Goal: Information Seeking & Learning: Learn about a topic

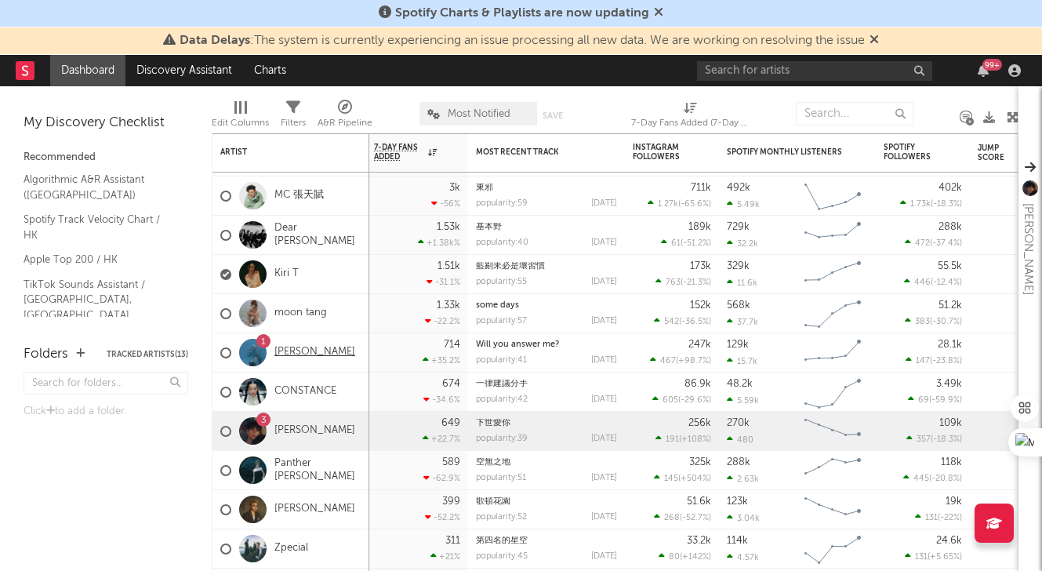
click at [300, 351] on link "[PERSON_NAME]" at bounding box center [315, 352] width 81 height 13
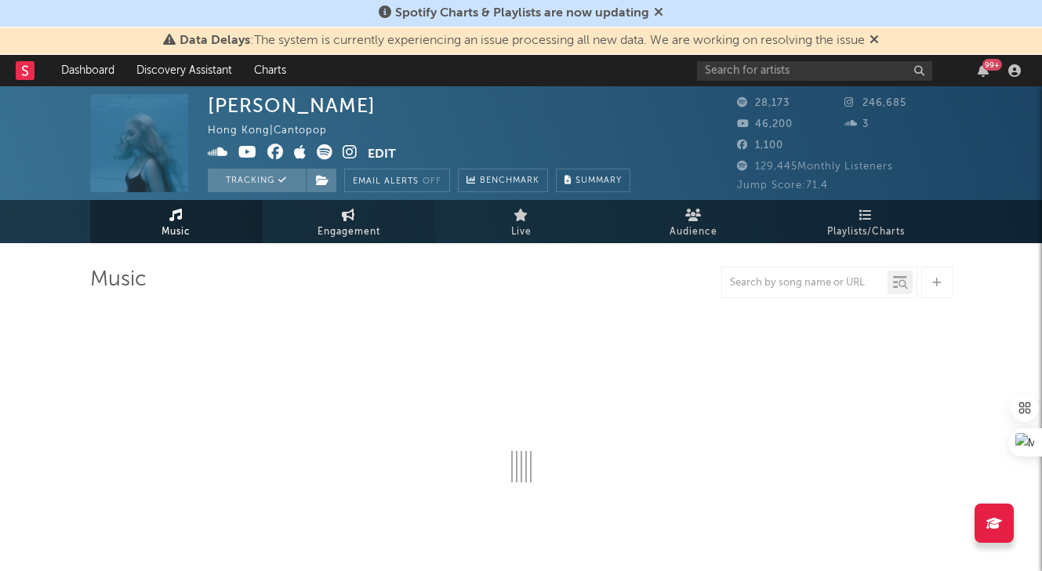
click at [351, 229] on span "Engagement" at bounding box center [349, 232] width 63 height 19
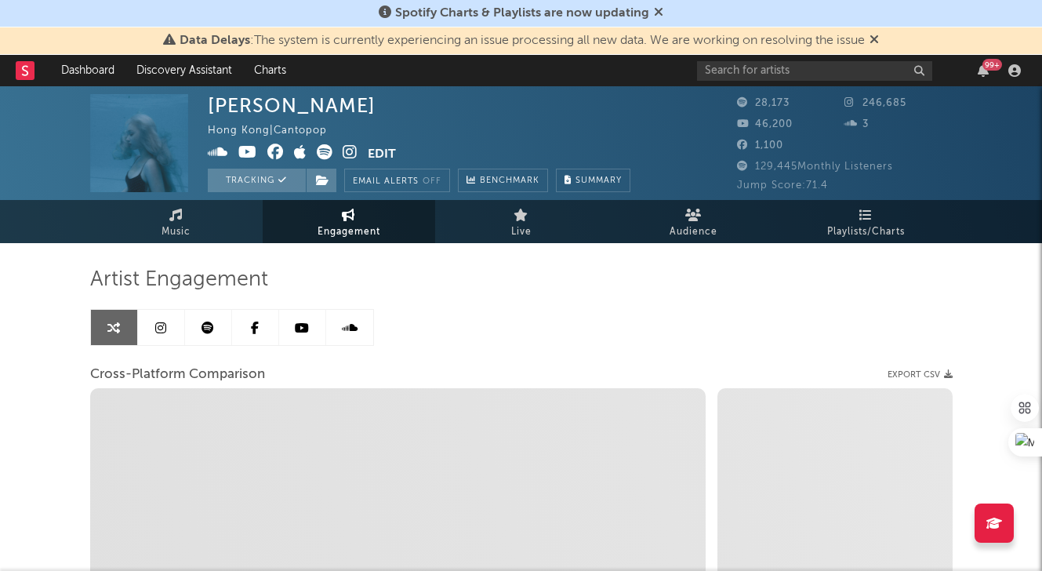
select select "1w"
click at [159, 336] on link at bounding box center [161, 327] width 47 height 35
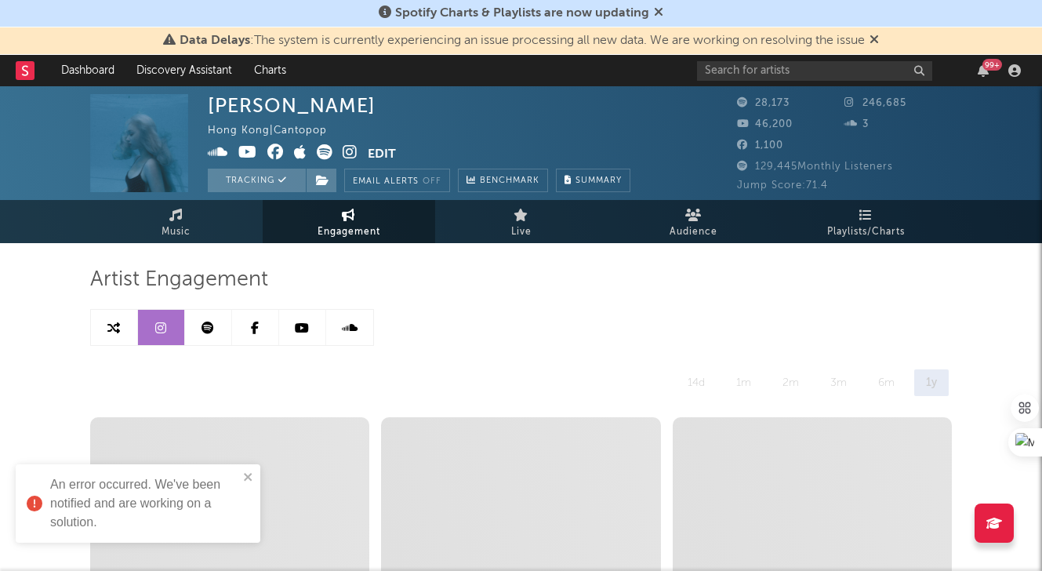
scroll to position [1, 0]
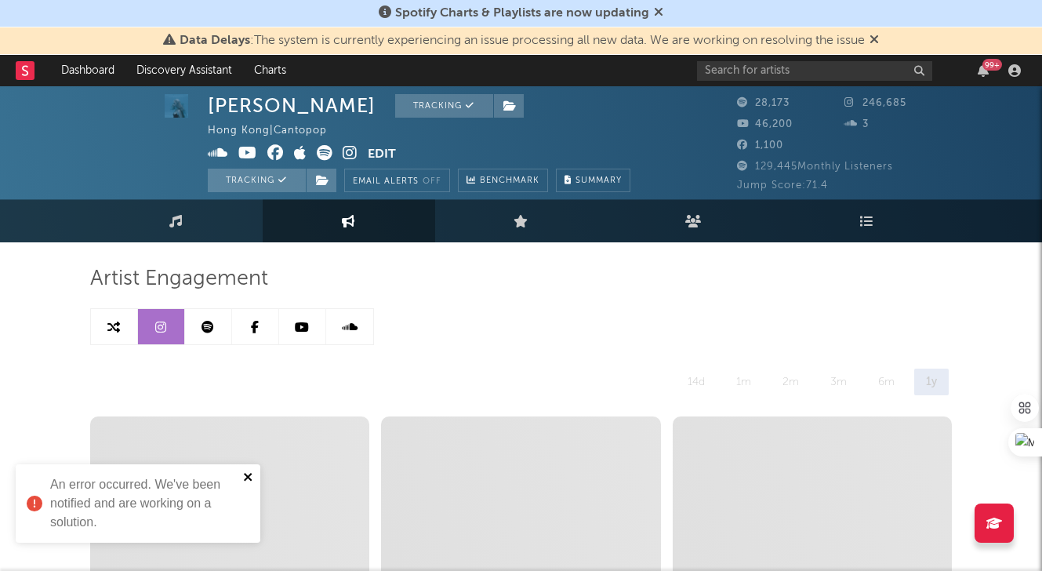
click at [248, 473] on icon "close" at bounding box center [248, 477] width 11 height 13
select select "6m"
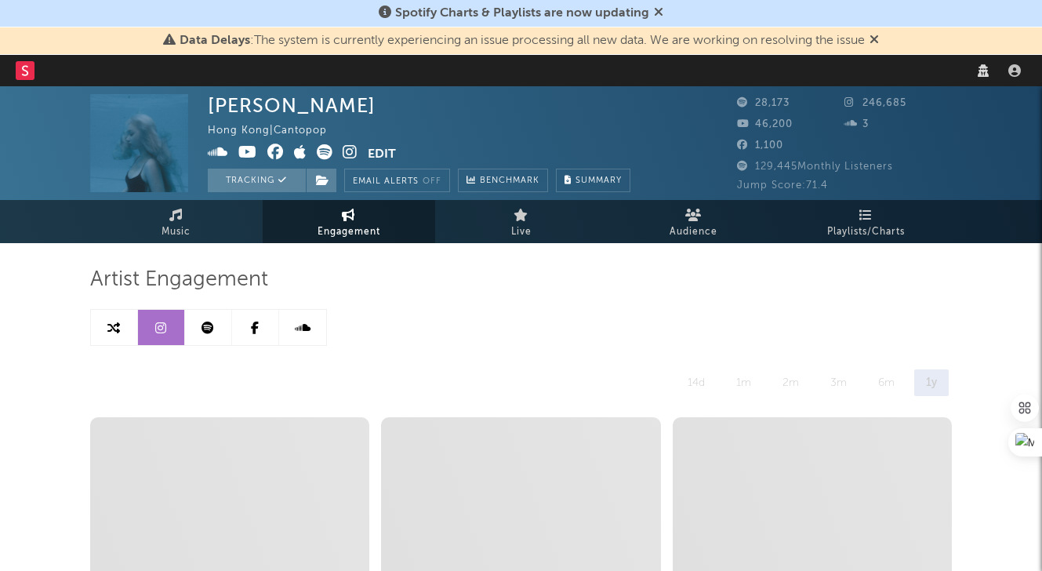
select select "6m"
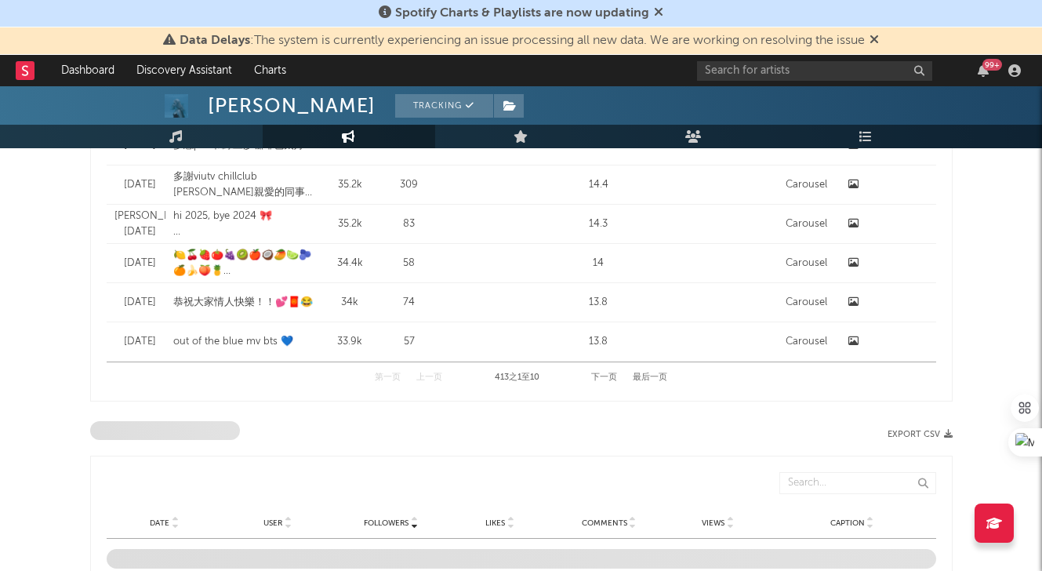
scroll to position [1797, 0]
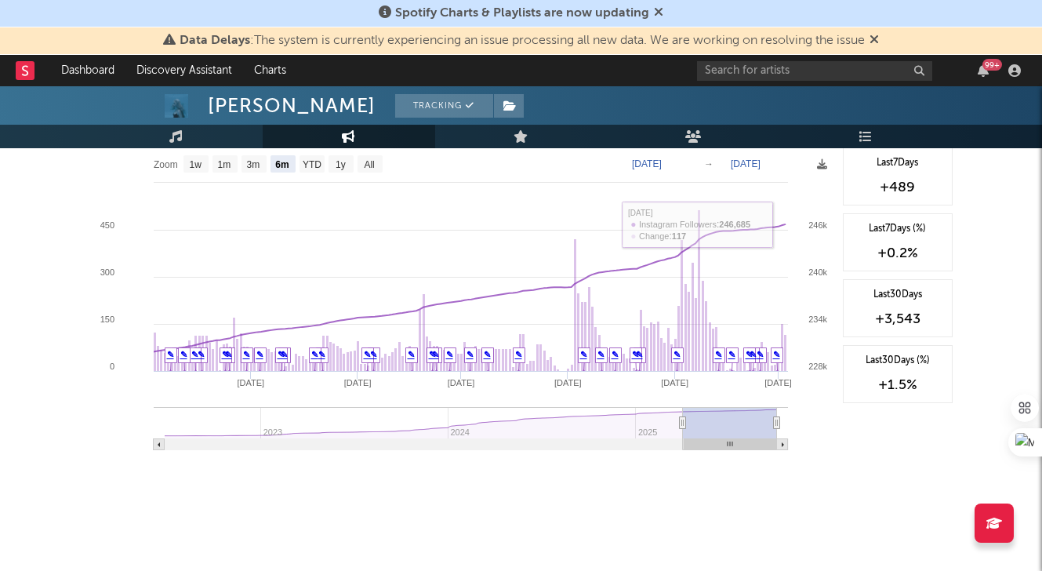
click at [846, 416] on div "Last 7 Days +489 Last 7 Days (%) +0.2 % Last 30 Days +3,543 Last 30 Days (%) +1…" at bounding box center [894, 304] width 118 height 314
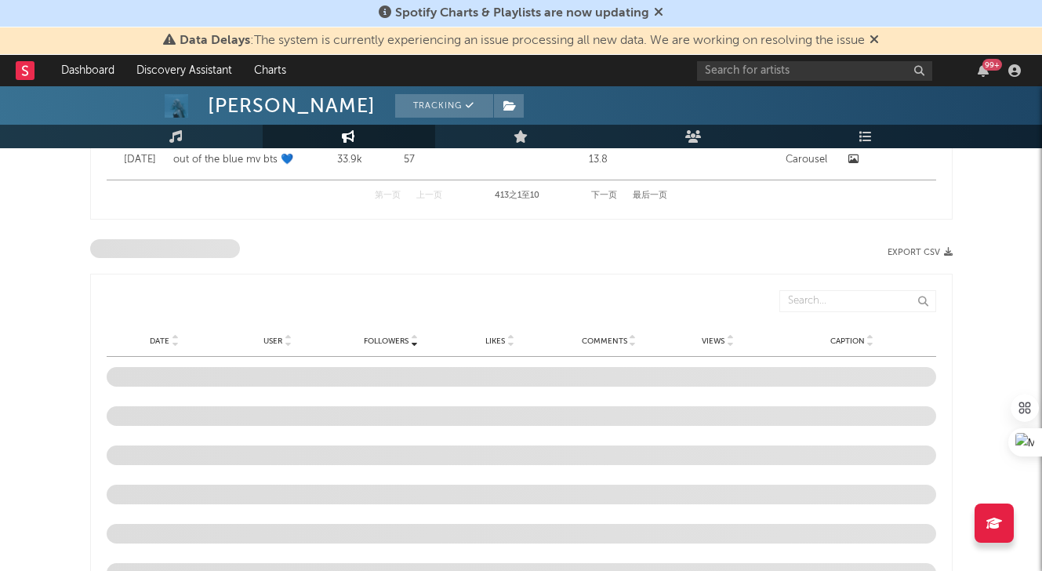
scroll to position [1110, 0]
